Goal: Check status: Check status

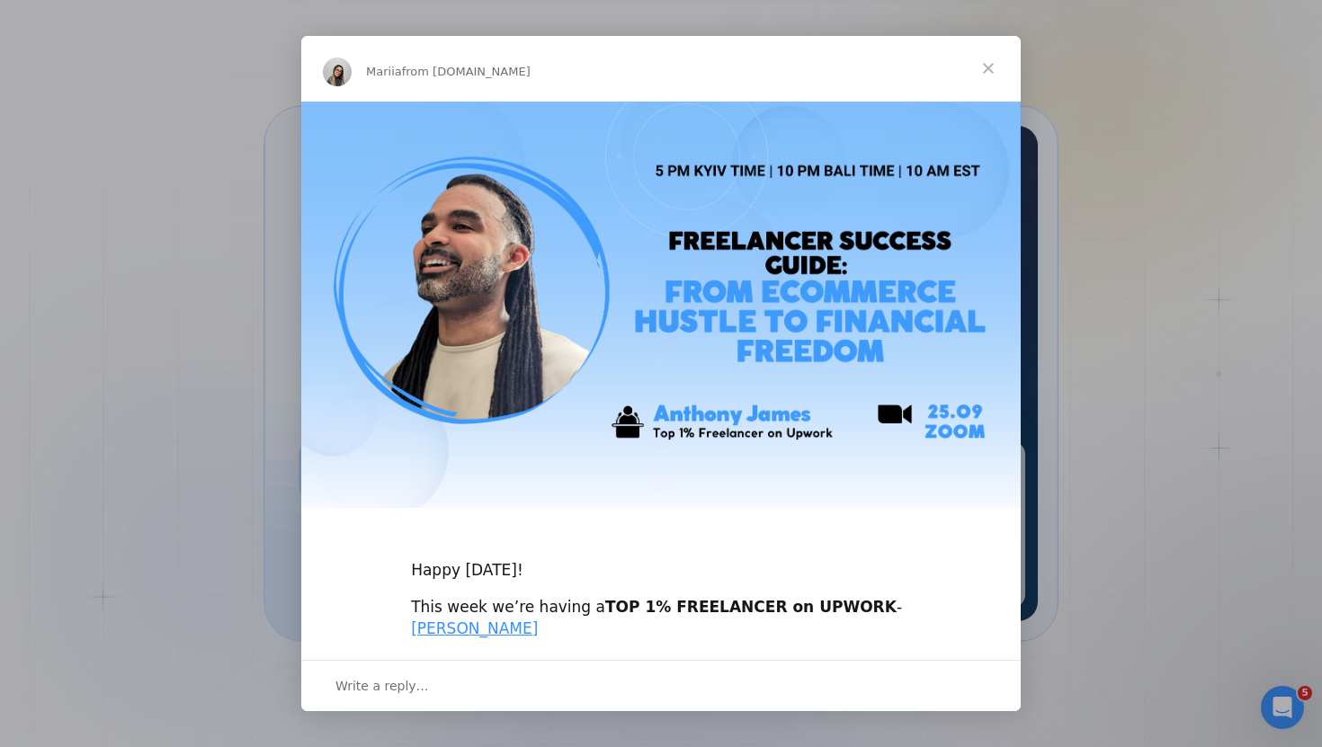
click at [987, 67] on span "Close" at bounding box center [988, 68] width 65 height 65
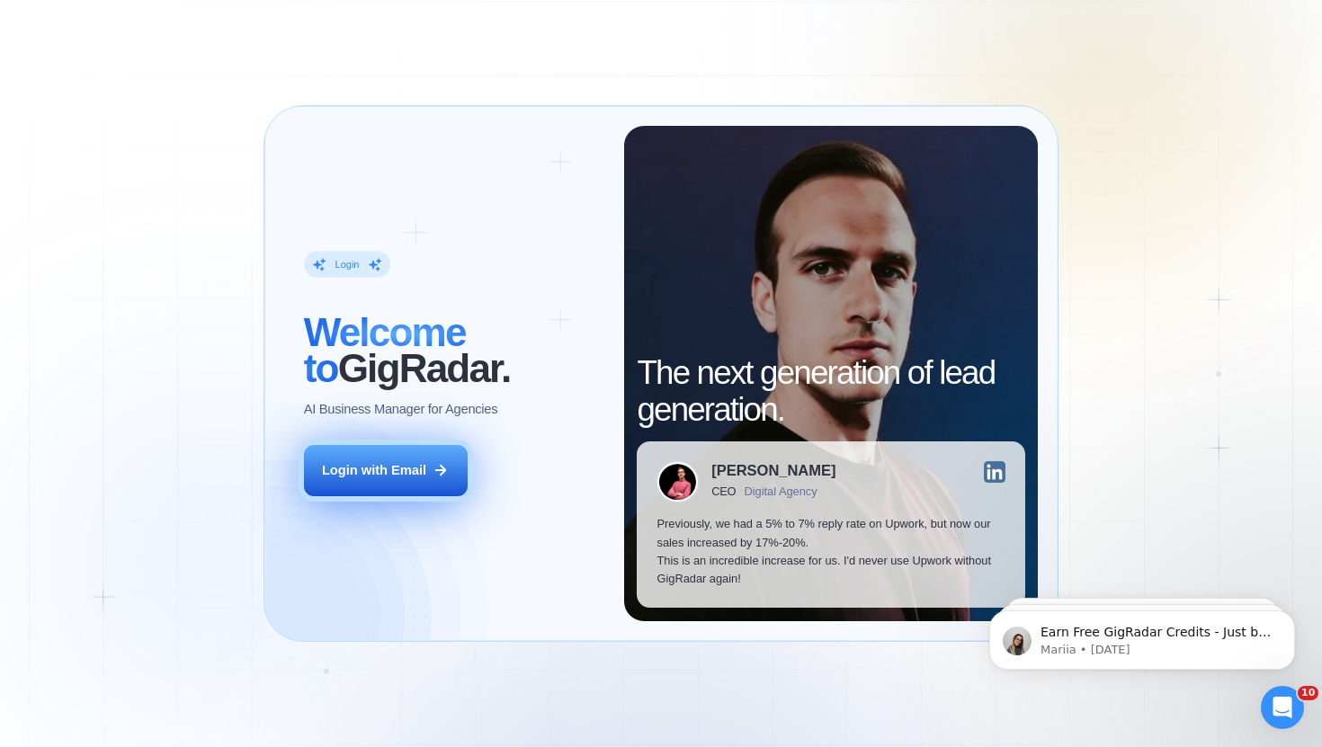
click at [423, 476] on div "Login with Email" at bounding box center [374, 470] width 104 height 18
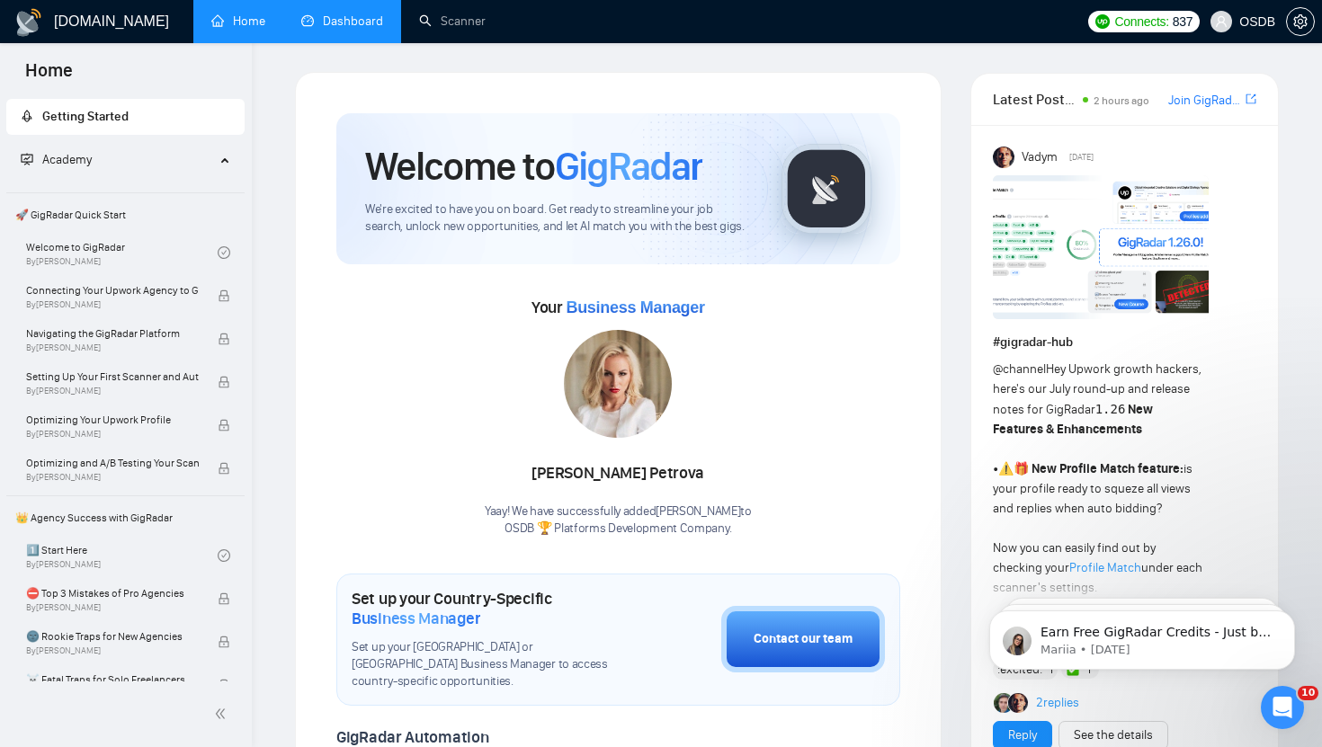
click at [352, 29] on link "Dashboard" at bounding box center [342, 20] width 82 height 15
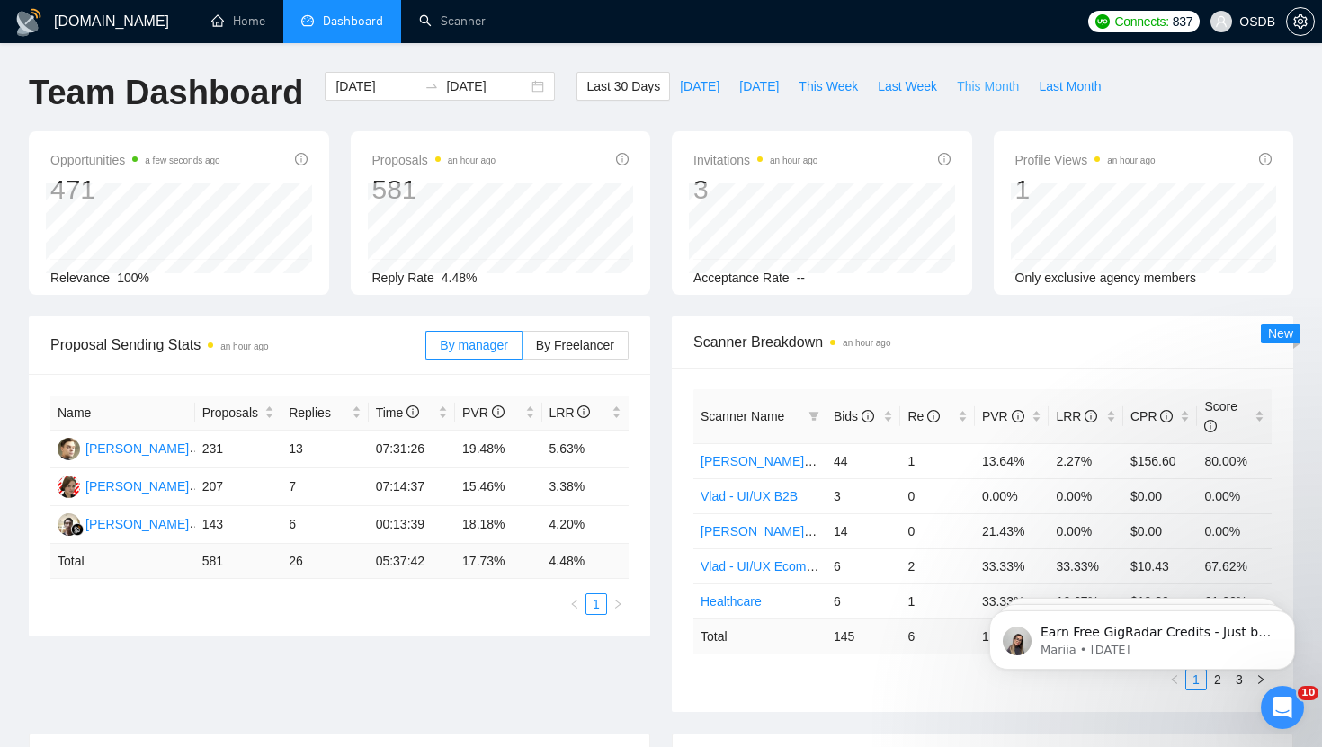
click at [1000, 89] on span "This Month" at bounding box center [988, 86] width 62 height 20
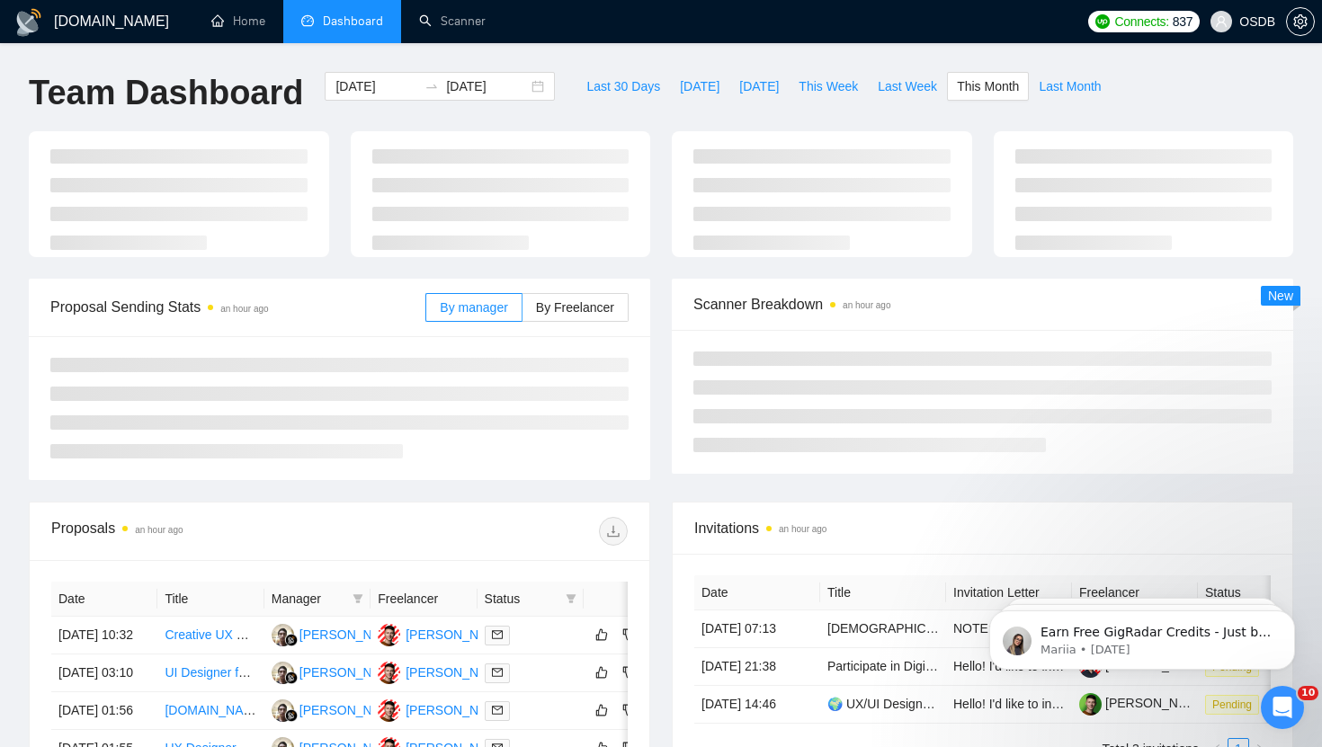
type input "[DATE]"
